Goal: Transaction & Acquisition: Purchase product/service

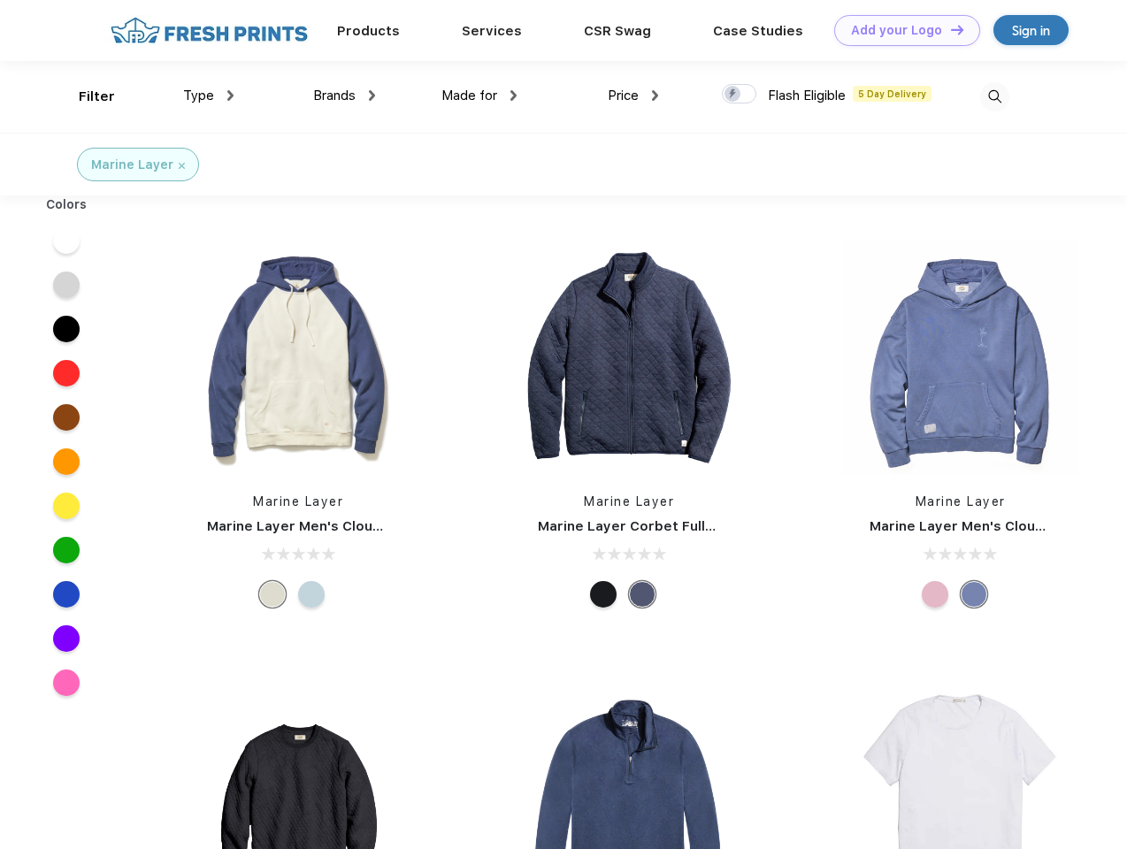
click at [900, 30] on link "Add your Logo Design Tool" at bounding box center [907, 30] width 146 height 31
click at [0, 0] on div "Design Tool" at bounding box center [0, 0] width 0 height 0
click at [949, 29] on link "Add your Logo Design Tool" at bounding box center [907, 30] width 146 height 31
click at [85, 96] on div "Filter" at bounding box center [97, 97] width 36 height 20
click at [209, 96] on span "Type" at bounding box center [198, 96] width 31 height 16
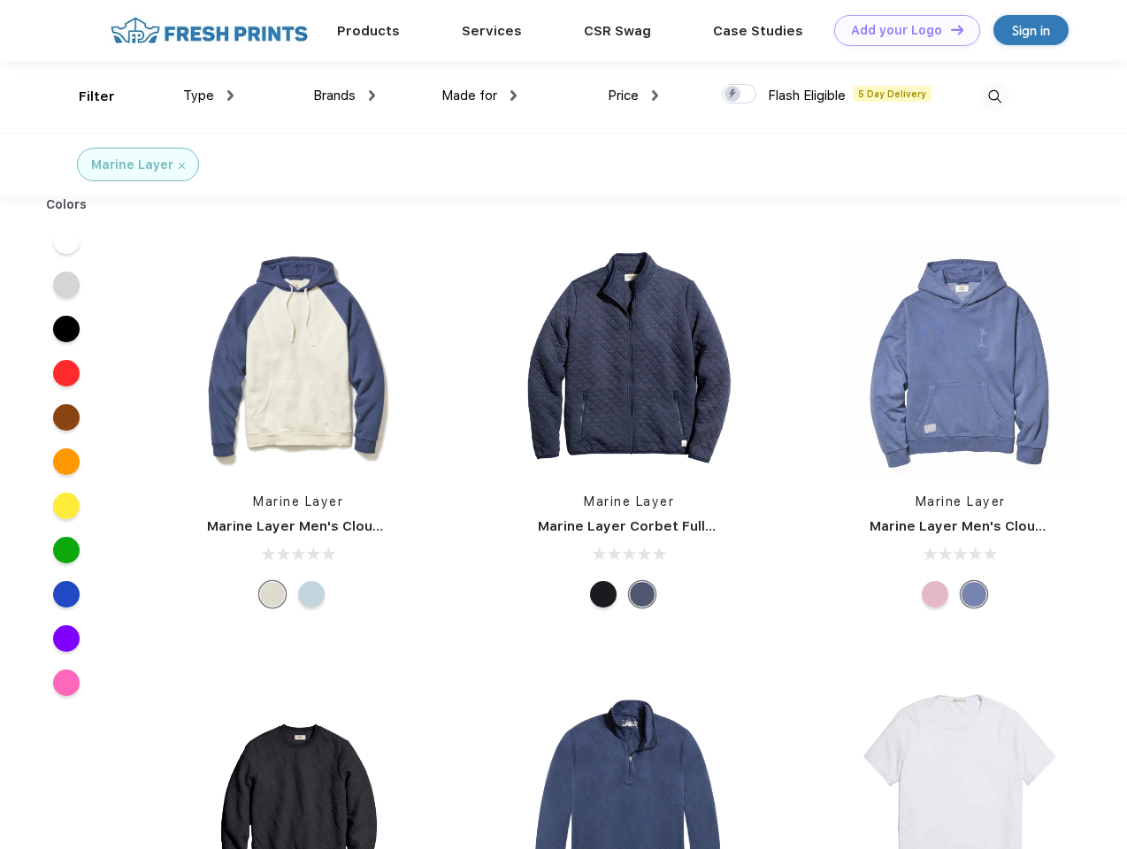
click at [344, 96] on span "Brands" at bounding box center [334, 96] width 42 height 16
click at [479, 96] on span "Made for" at bounding box center [469, 96] width 56 height 16
click at [633, 96] on span "Price" at bounding box center [623, 96] width 31 height 16
click at [739, 95] on div at bounding box center [739, 93] width 34 height 19
click at [733, 95] on input "checkbox" at bounding box center [727, 88] width 11 height 11
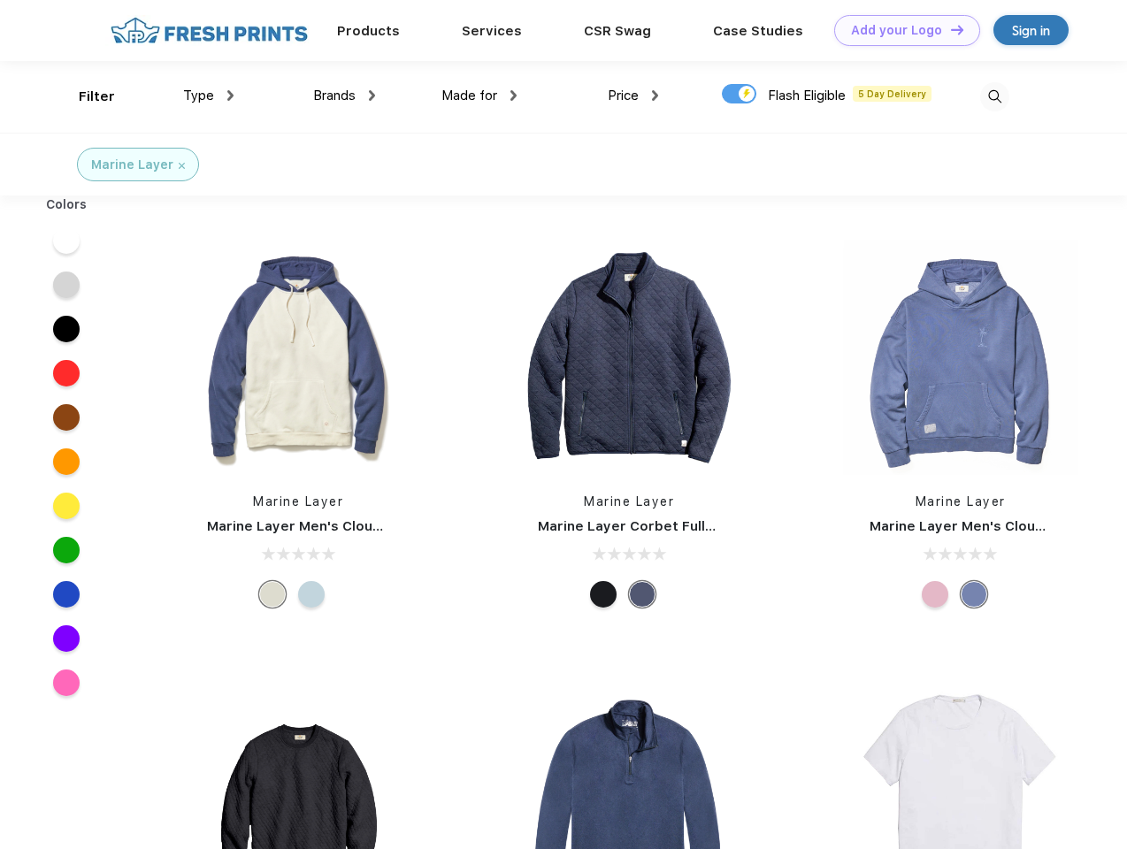
click at [994, 96] on img at bounding box center [994, 96] width 29 height 29
